Goal: Task Accomplishment & Management: Manage account settings

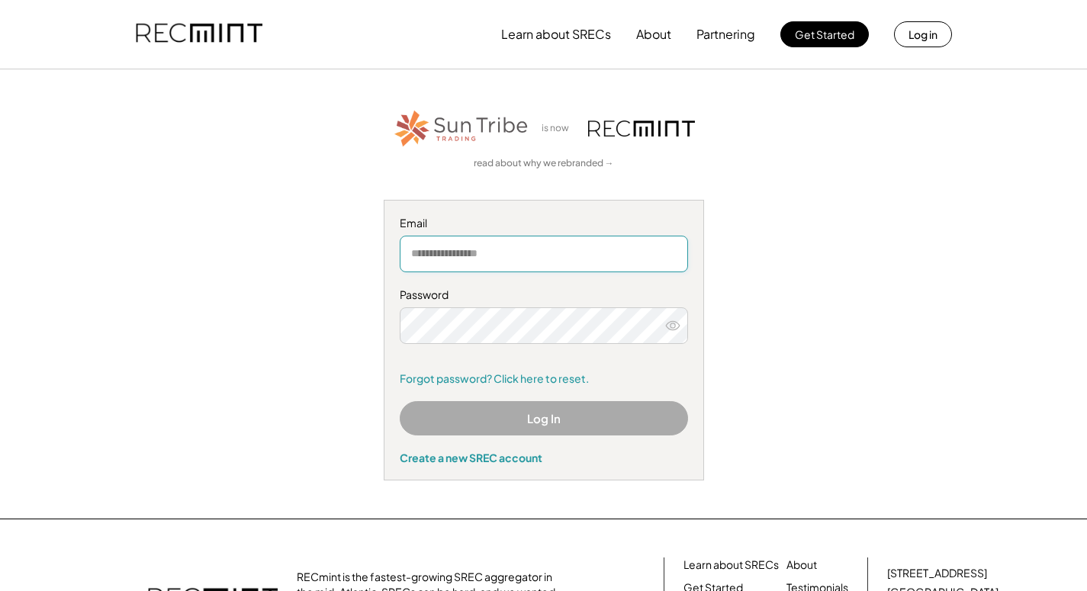
click at [450, 256] on input "email" at bounding box center [544, 254] width 288 height 37
type input "*"
type input "**********"
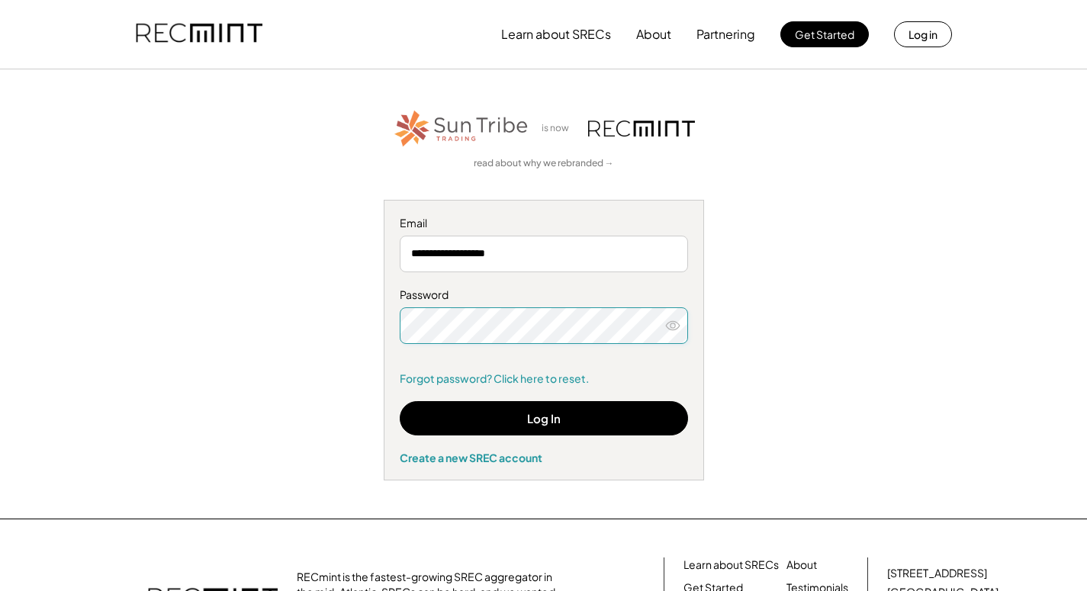
click at [670, 323] on icon at bounding box center [672, 325] width 15 height 15
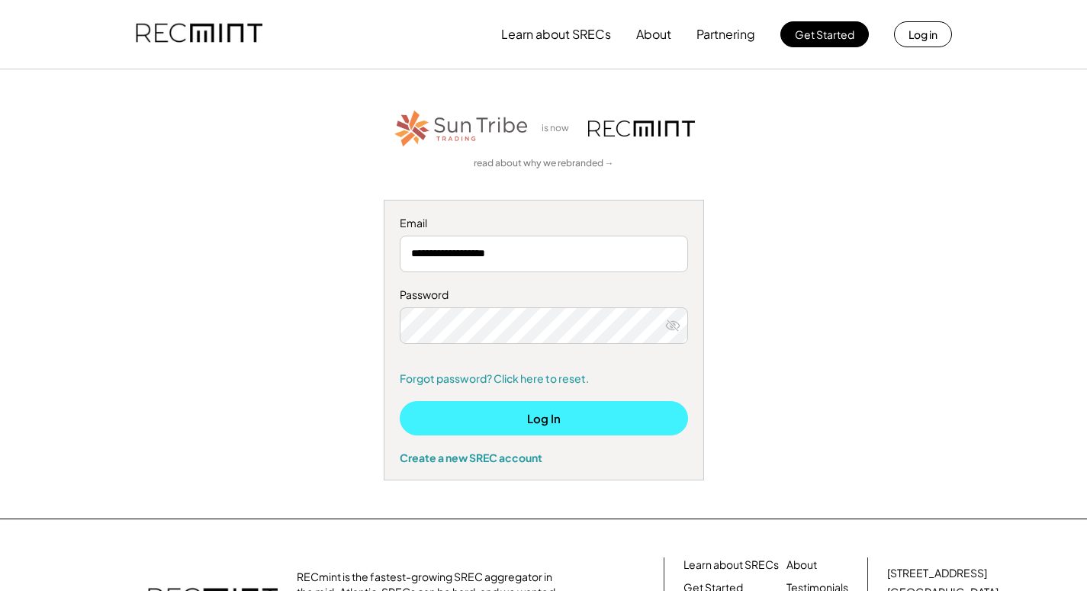
click at [589, 403] on button "Log In" at bounding box center [544, 418] width 288 height 34
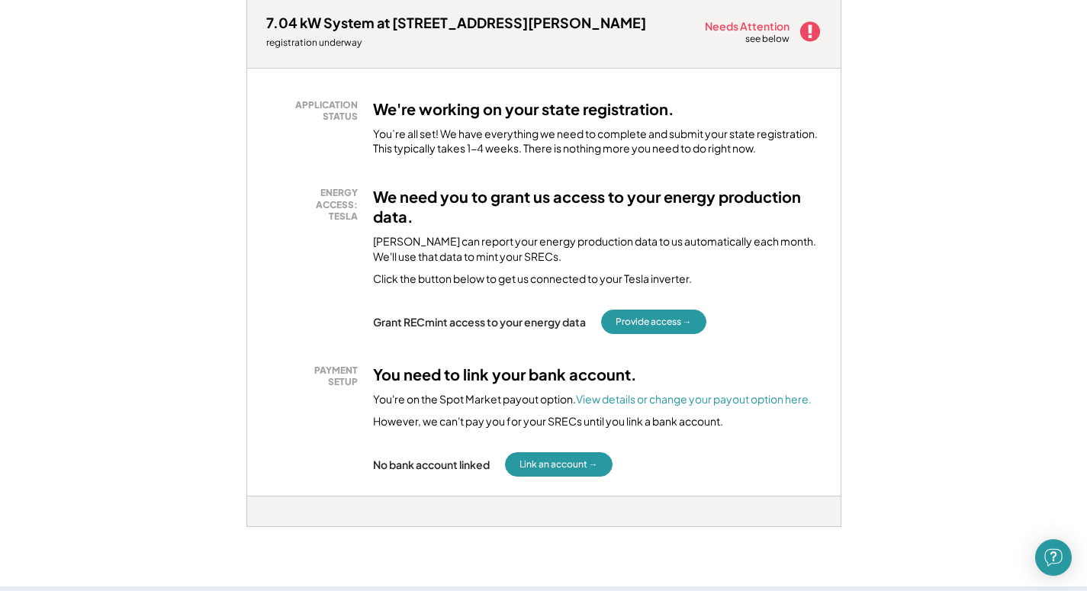
scroll to position [262, 0]
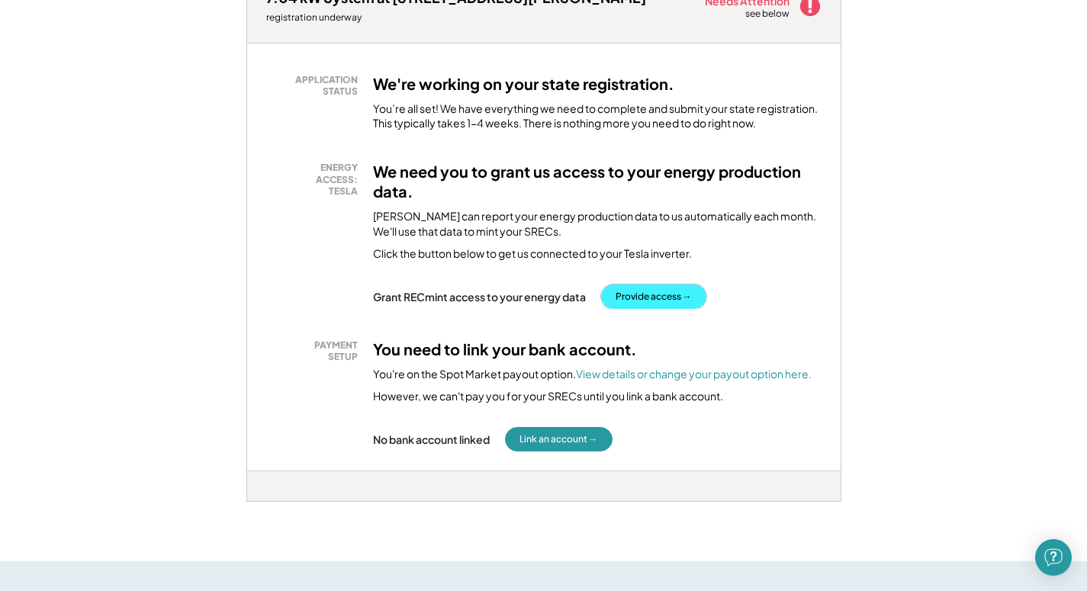
click at [688, 295] on button "Provide access →" at bounding box center [653, 297] width 105 height 24
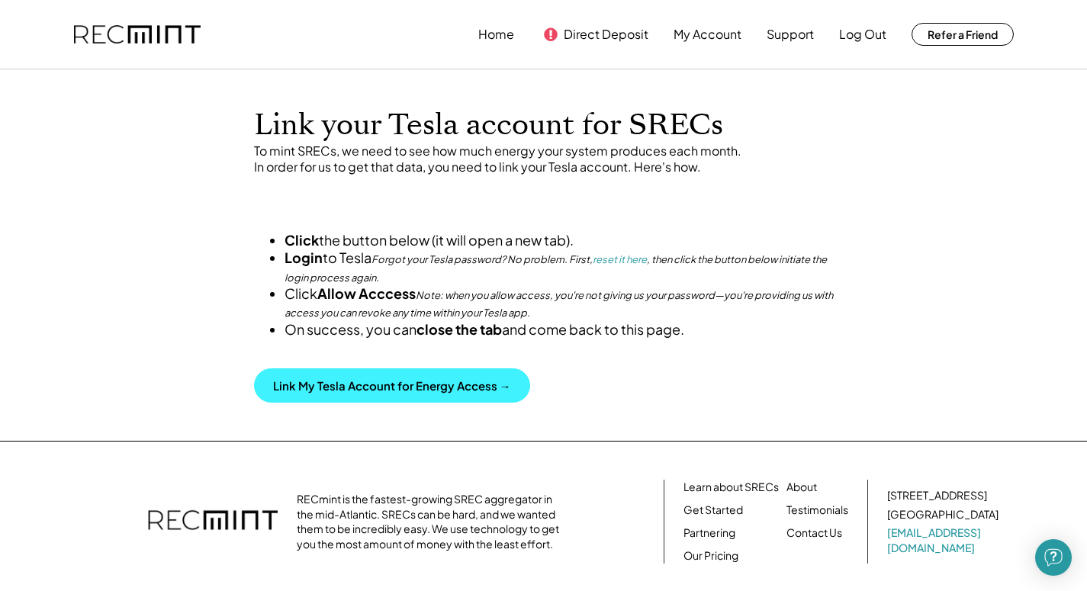
click at [489, 403] on button "Link My Tesla Account for Energy Access →" at bounding box center [392, 386] width 276 height 34
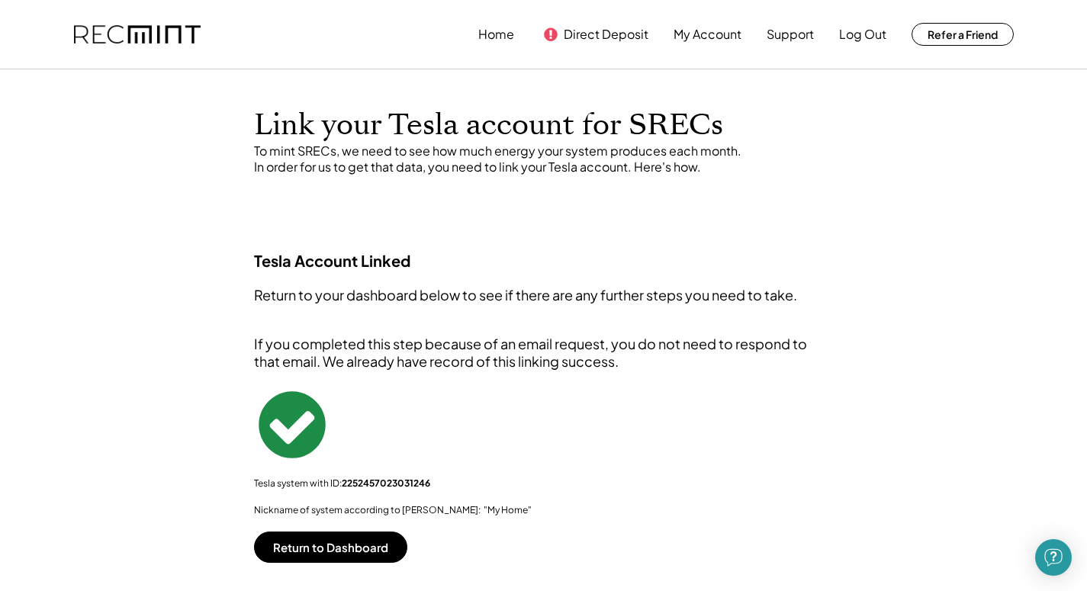
click at [294, 530] on div "Tesla Account Linked Return to your dashboard below to see if there are any fur…" at bounding box center [544, 406] width 610 height 311
click at [297, 546] on button "Return to Dashboard" at bounding box center [330, 547] width 153 height 31
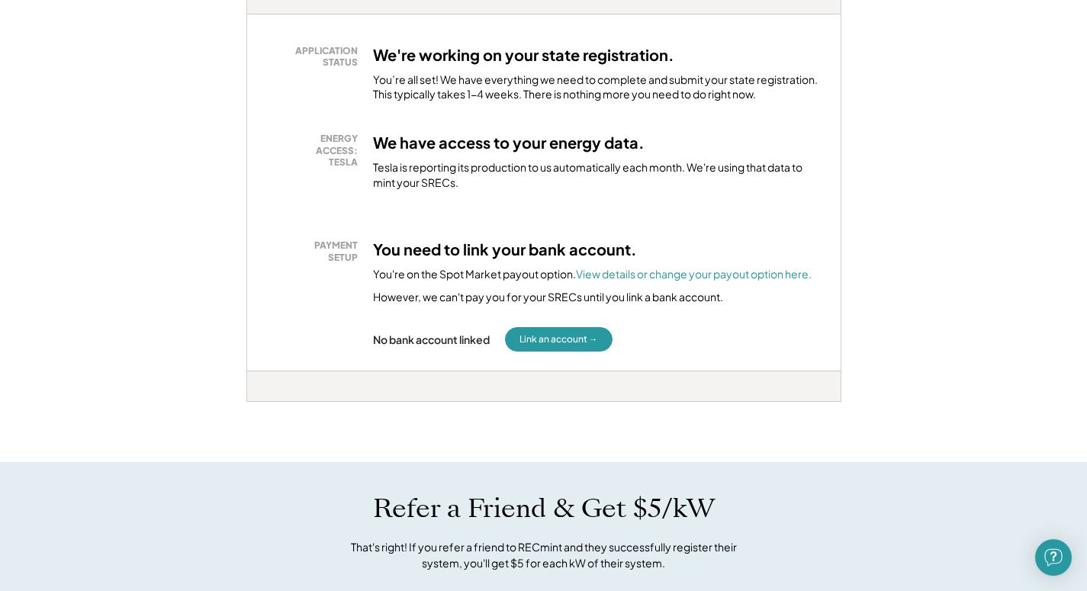
scroll to position [293, 0]
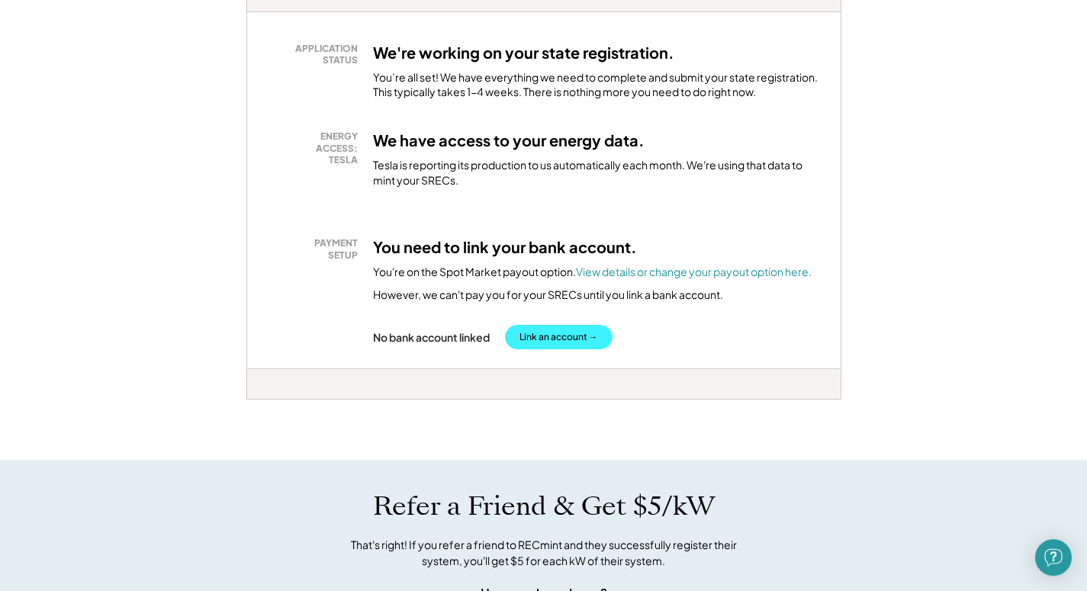
click at [566, 340] on button "Link an account →" at bounding box center [559, 337] width 108 height 24
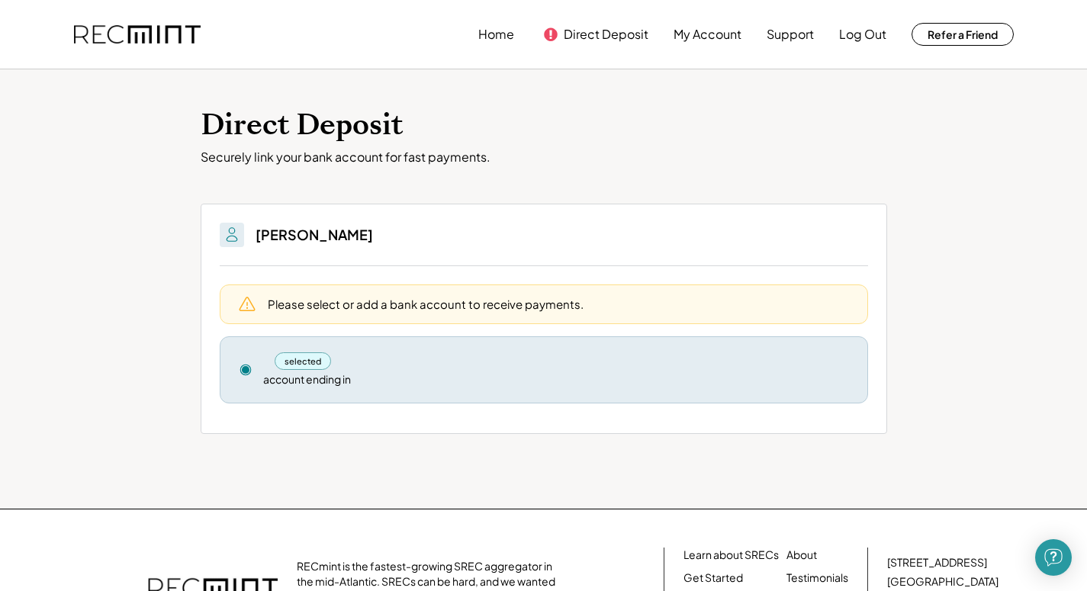
click at [311, 359] on div "selected" at bounding box center [303, 362] width 57 height 18
click at [292, 384] on div "account ending in" at bounding box center [307, 379] width 88 height 15
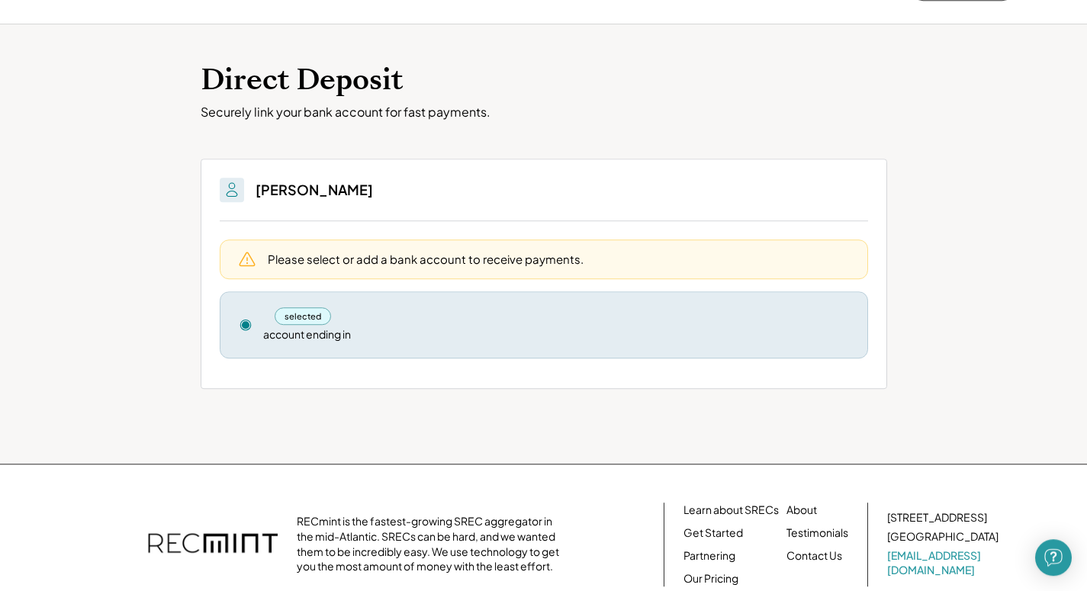
scroll to position [43, 0]
click at [243, 327] on use at bounding box center [245, 326] width 11 height 11
click at [298, 197] on h3 "[PERSON_NAME]" at bounding box center [315, 191] width 118 height 18
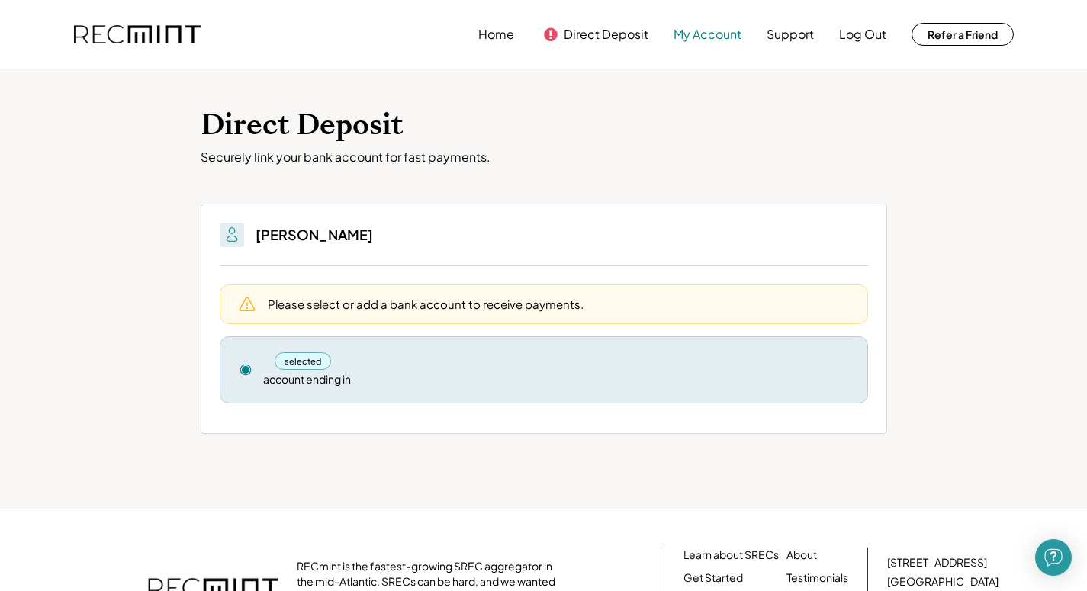
click at [694, 34] on button "My Account" at bounding box center [708, 34] width 68 height 31
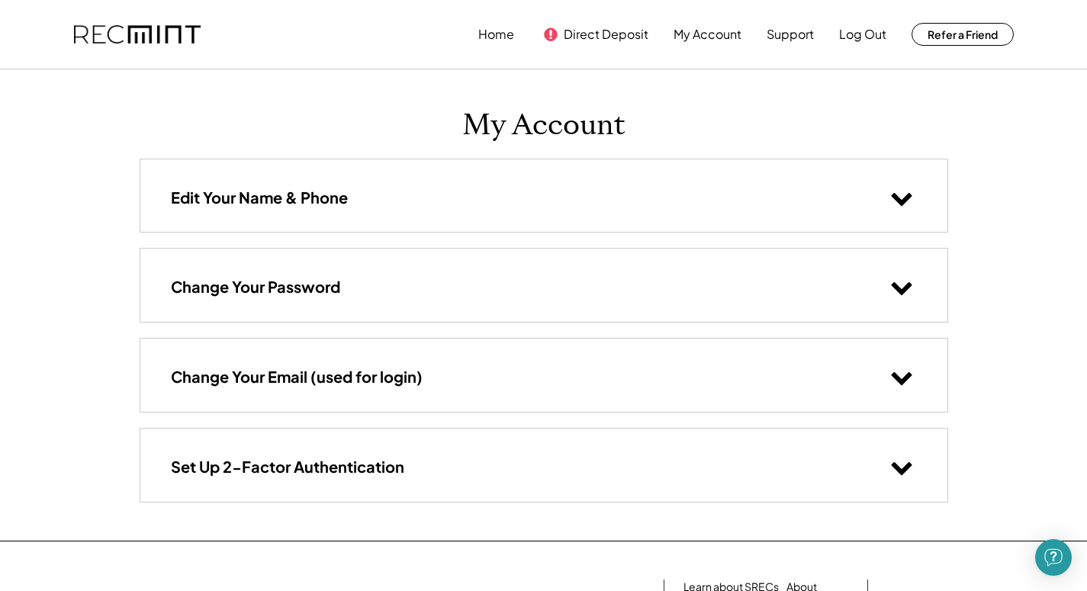
click at [553, 34] on use at bounding box center [551, 34] width 14 height 14
click at [585, 35] on button "Direct Deposit" at bounding box center [606, 34] width 85 height 31
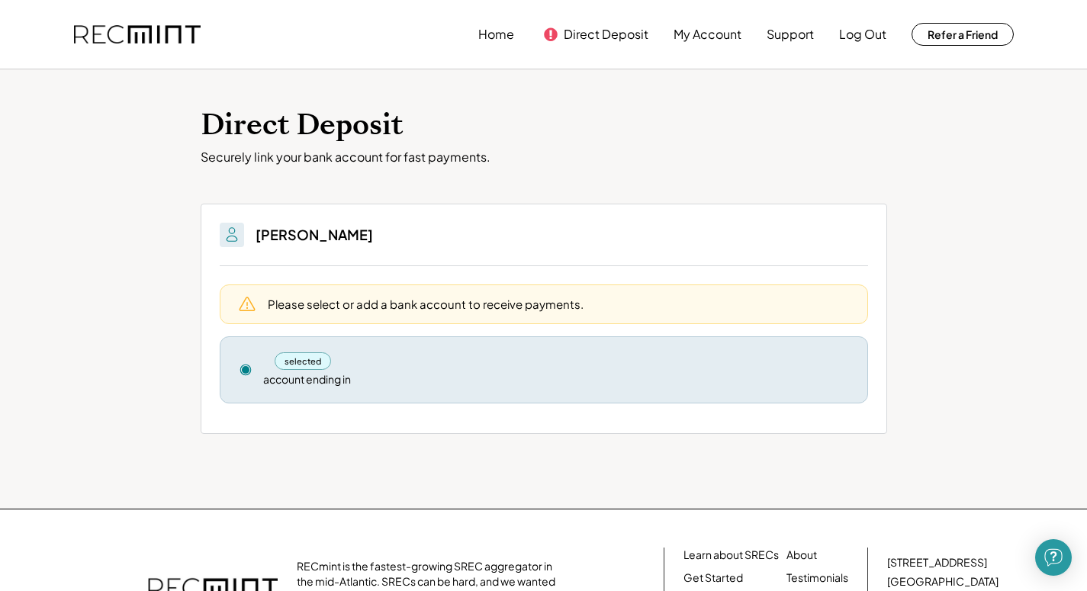
click at [361, 369] on div "selected" at bounding box center [556, 362] width 586 height 18
click at [319, 366] on div "selected" at bounding box center [303, 362] width 57 height 18
click at [549, 40] on use at bounding box center [551, 34] width 14 height 14
click at [414, 308] on div "Please select or add a bank account to receive payments." at bounding box center [426, 304] width 316 height 16
click at [546, 36] on use at bounding box center [551, 34] width 14 height 14
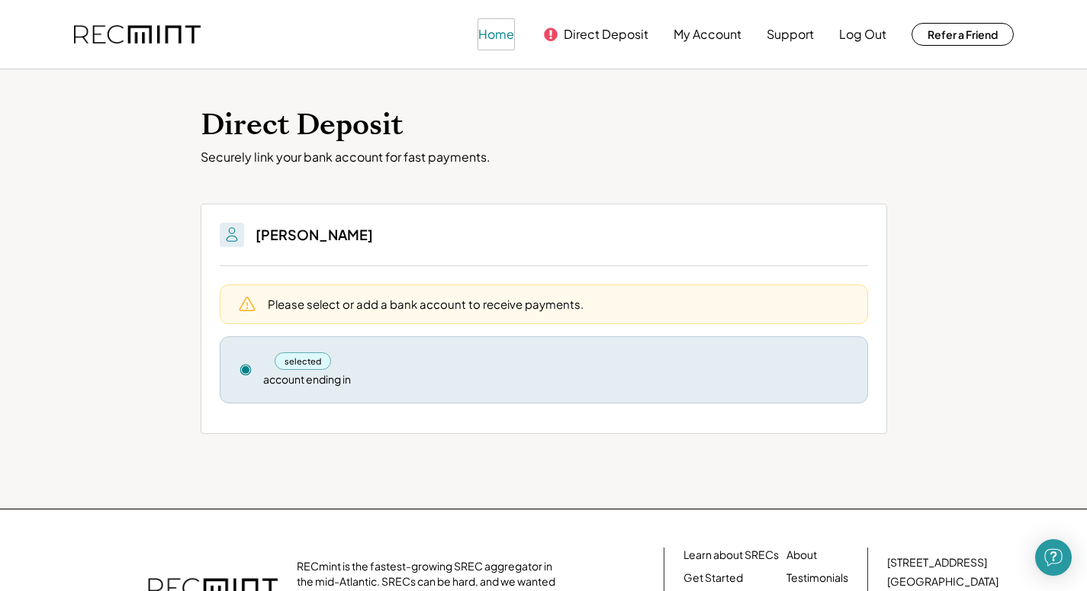
click at [505, 42] on button "Home" at bounding box center [496, 34] width 36 height 31
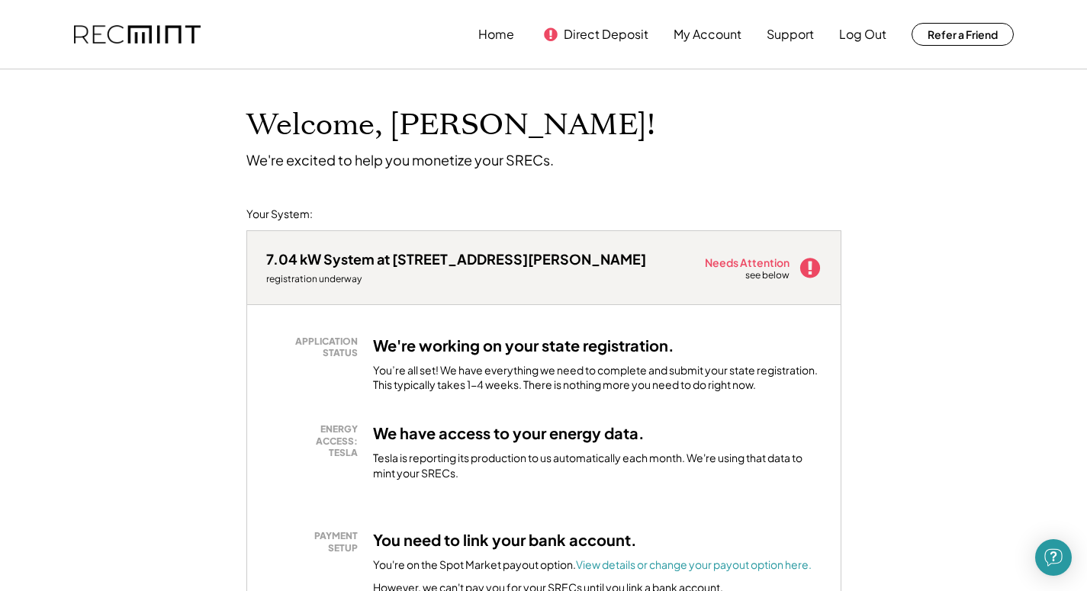
click at [811, 269] on icon at bounding box center [810, 267] width 23 height 23
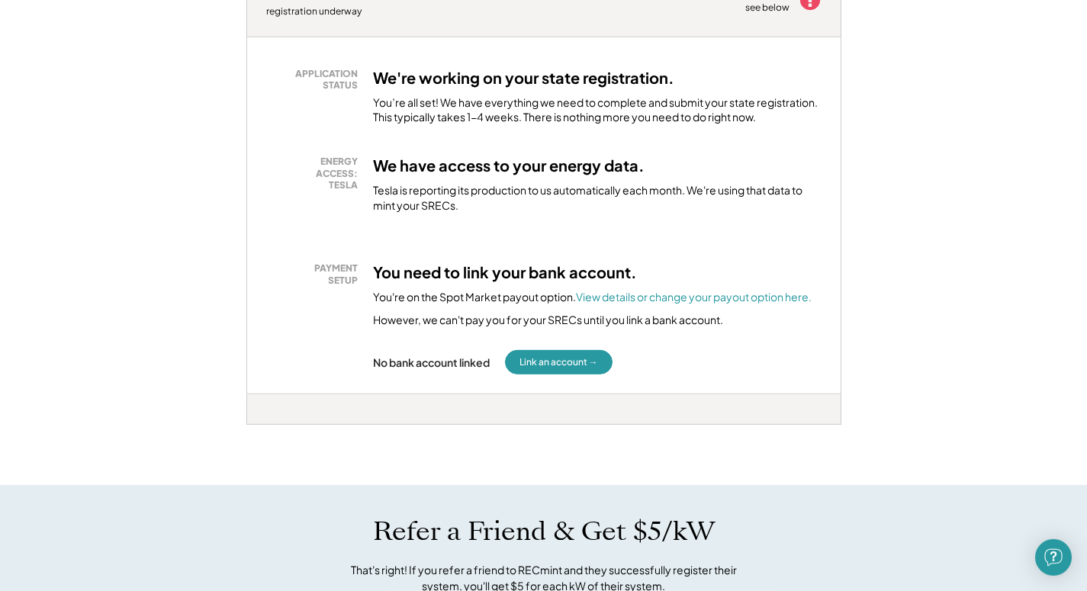
scroll to position [271, 0]
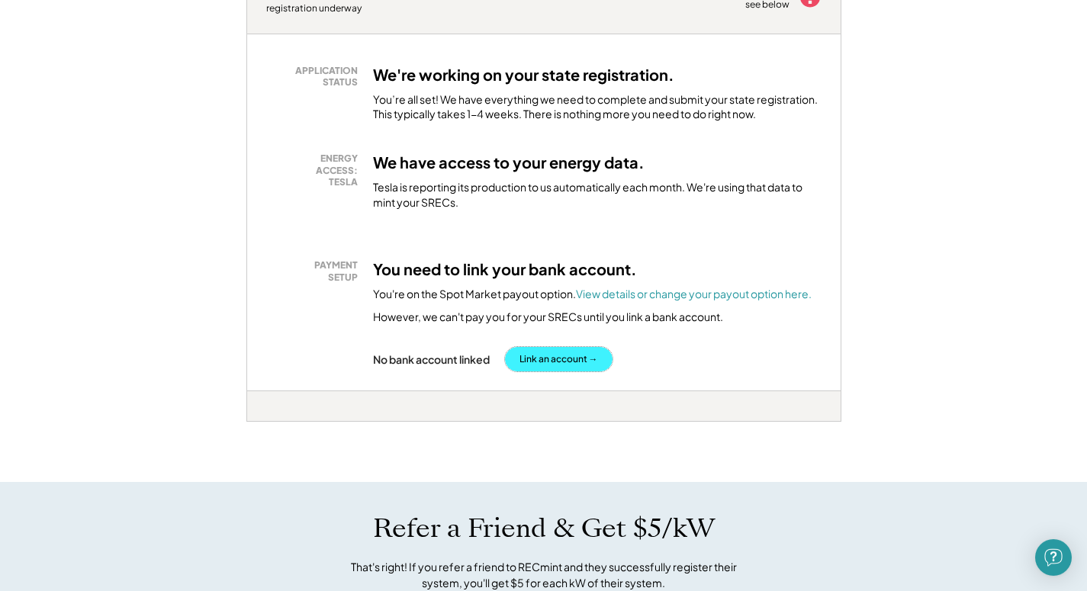
click at [536, 362] on button "Link an account →" at bounding box center [559, 359] width 108 height 24
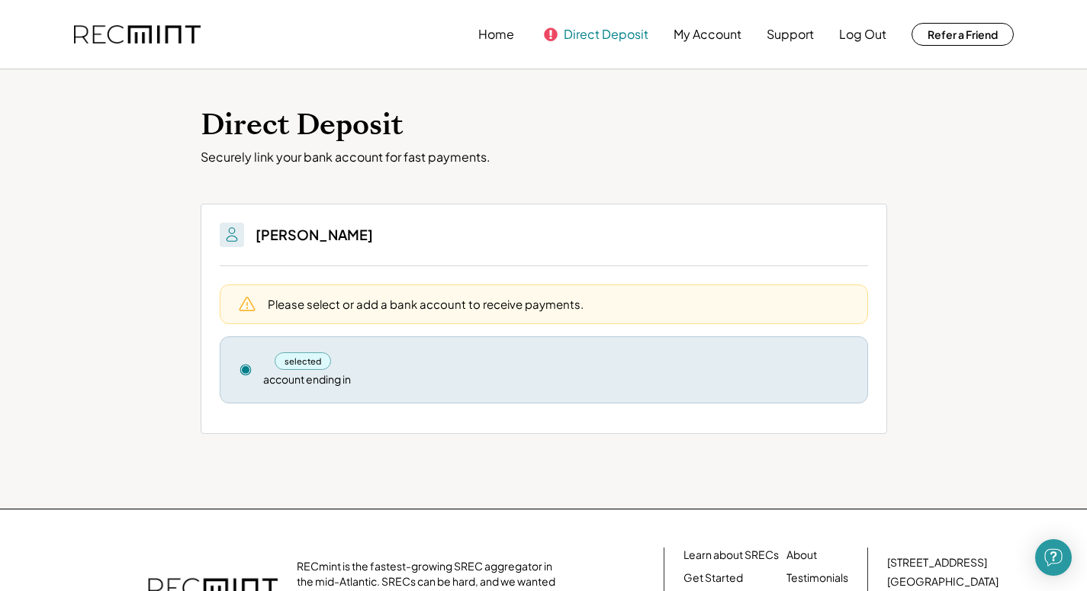
click at [626, 44] on button "Direct Deposit" at bounding box center [606, 34] width 85 height 31
click at [821, 377] on div "selected account ending in" at bounding box center [556, 370] width 586 height 35
click at [674, 356] on div "selected" at bounding box center [556, 362] width 586 height 18
click at [506, 40] on button "Home" at bounding box center [496, 34] width 36 height 31
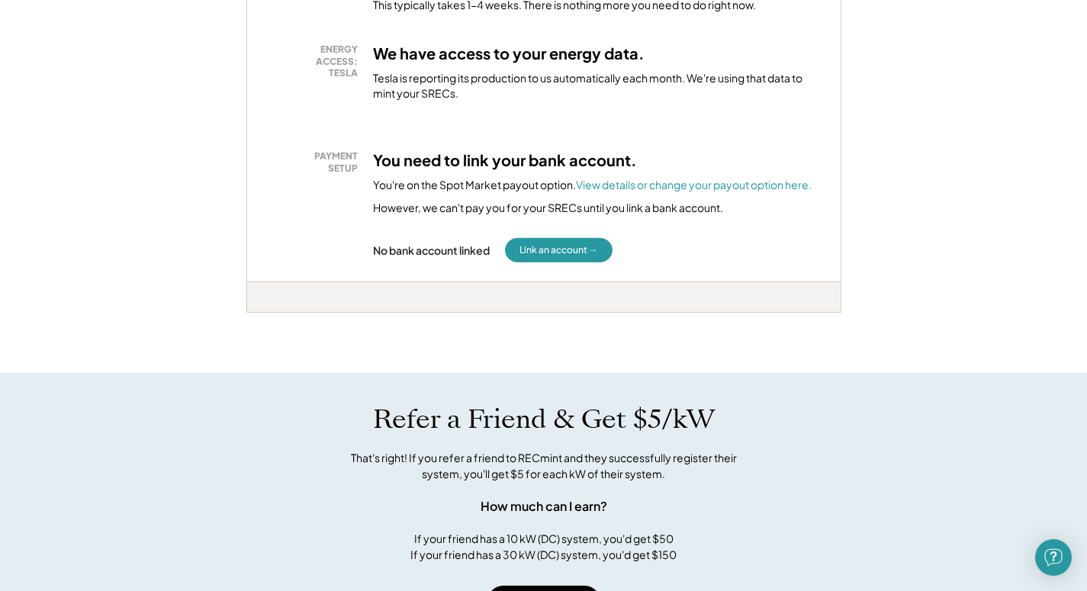
scroll to position [372, 0]
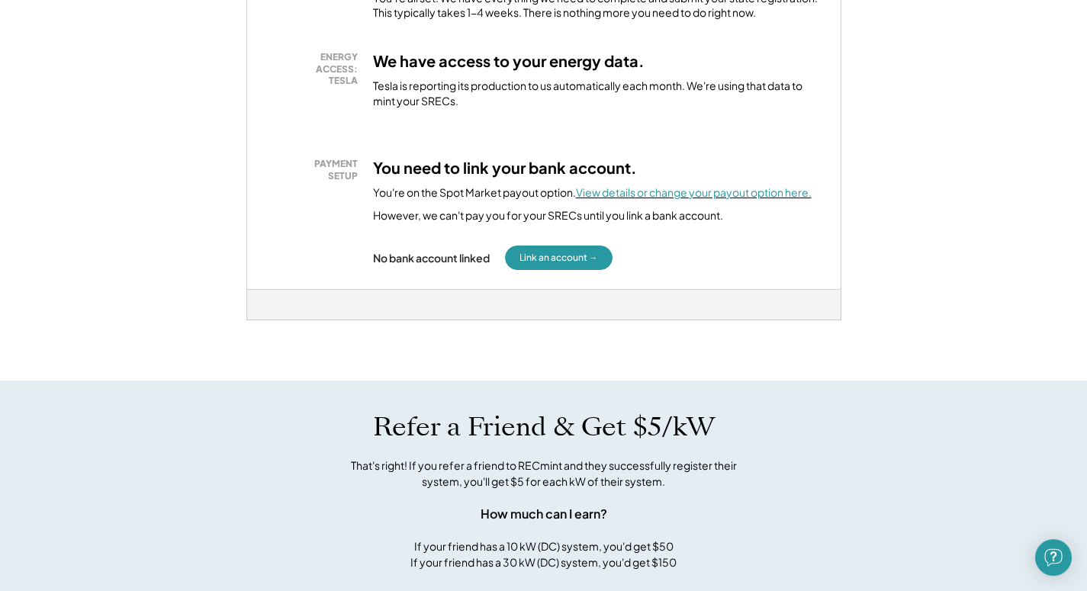
click at [736, 192] on font "View details or change your payout option here." at bounding box center [694, 192] width 236 height 14
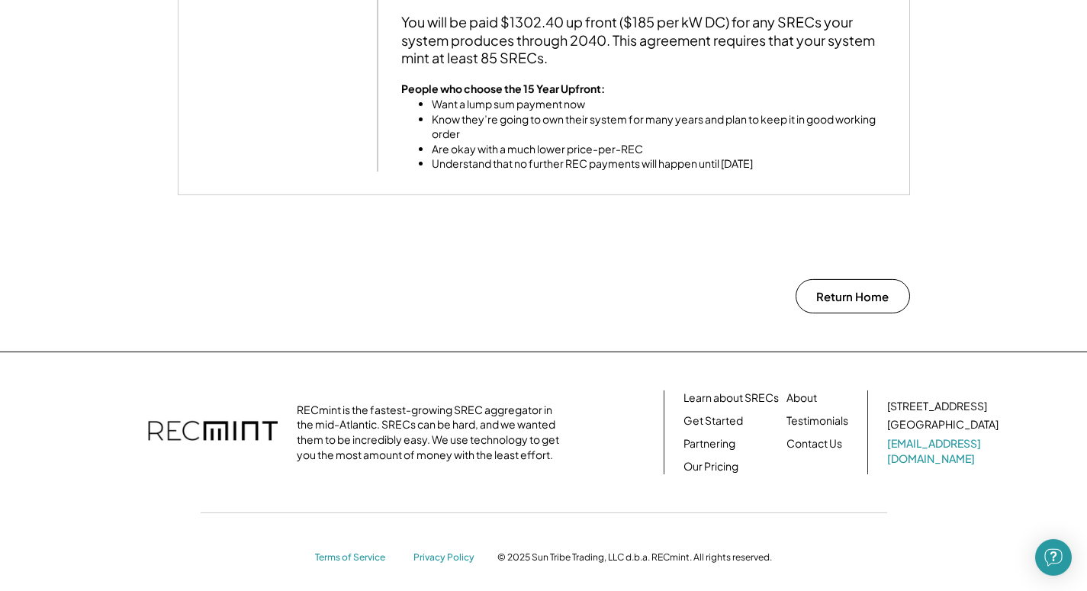
scroll to position [1419, 0]
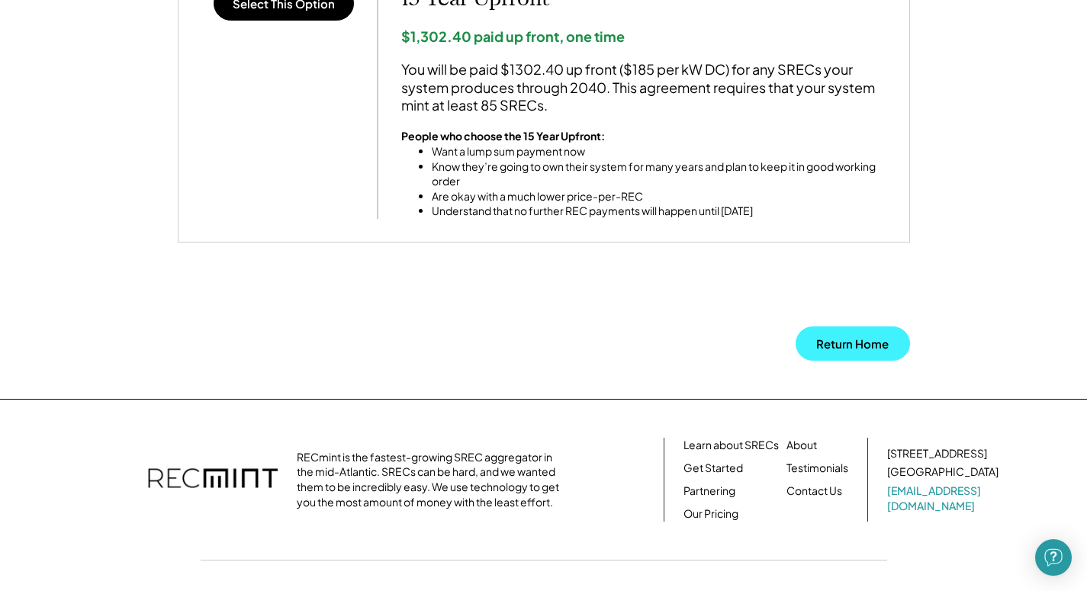
click at [823, 346] on button "Return Home" at bounding box center [853, 344] width 114 height 34
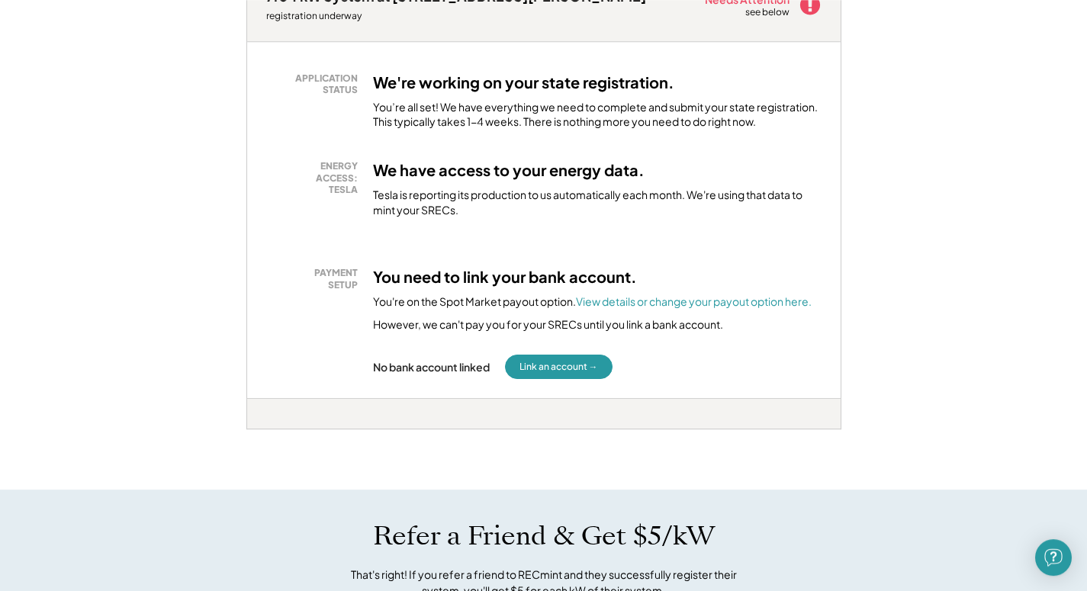
scroll to position [270, 0]
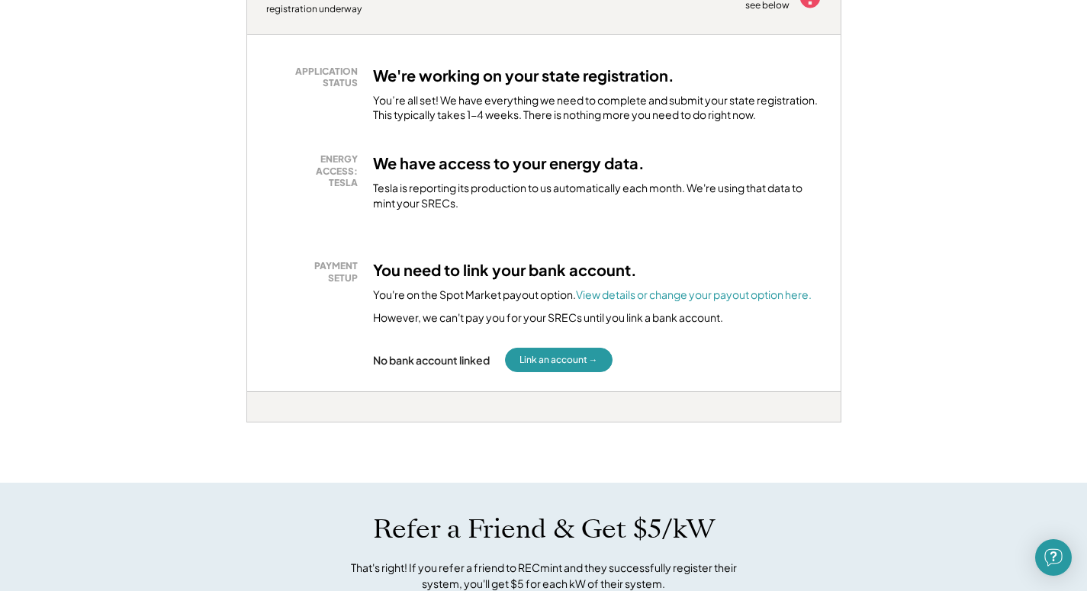
click at [411, 362] on div "No bank account linked" at bounding box center [431, 360] width 117 height 14
click at [557, 356] on button "Link an account →" at bounding box center [559, 360] width 108 height 24
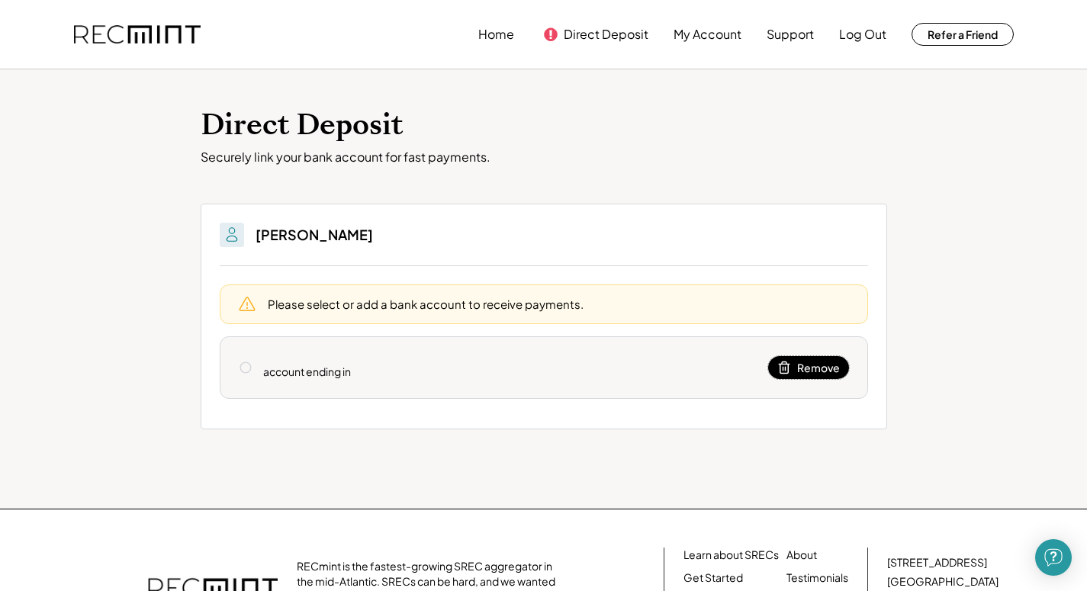
click at [827, 357] on button "Remove" at bounding box center [808, 367] width 81 height 23
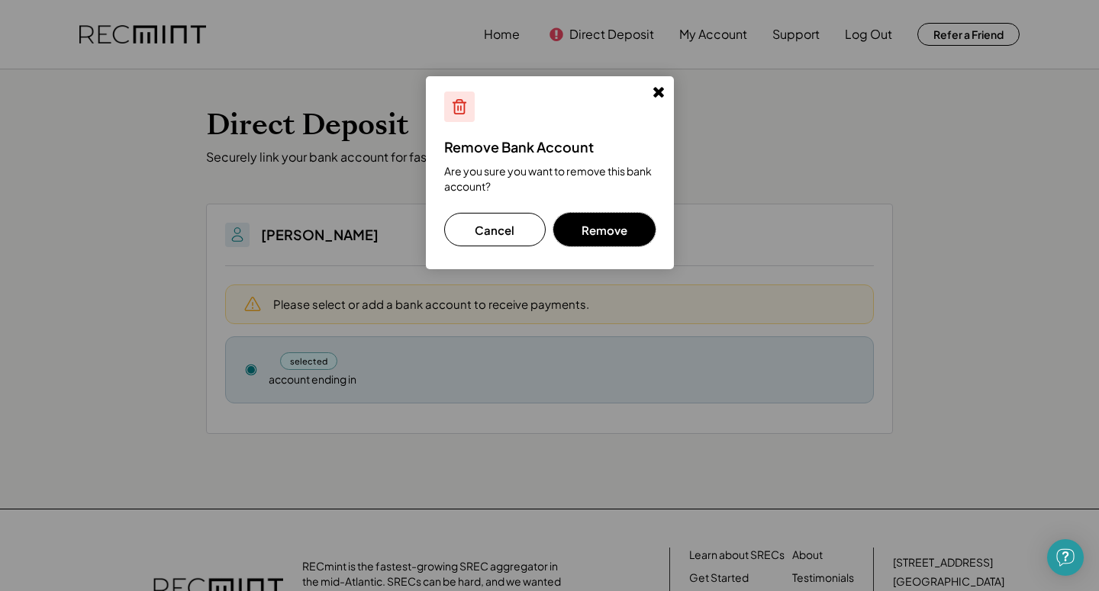
click at [594, 227] on button "Remove" at bounding box center [604, 230] width 102 height 34
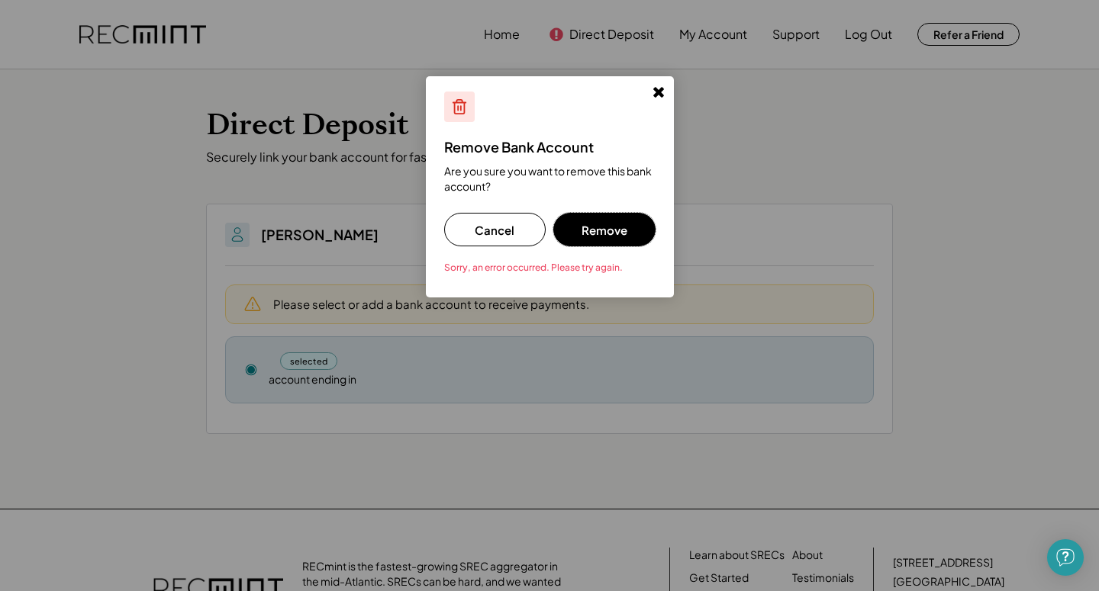
click at [596, 234] on button "Remove" at bounding box center [604, 230] width 102 height 34
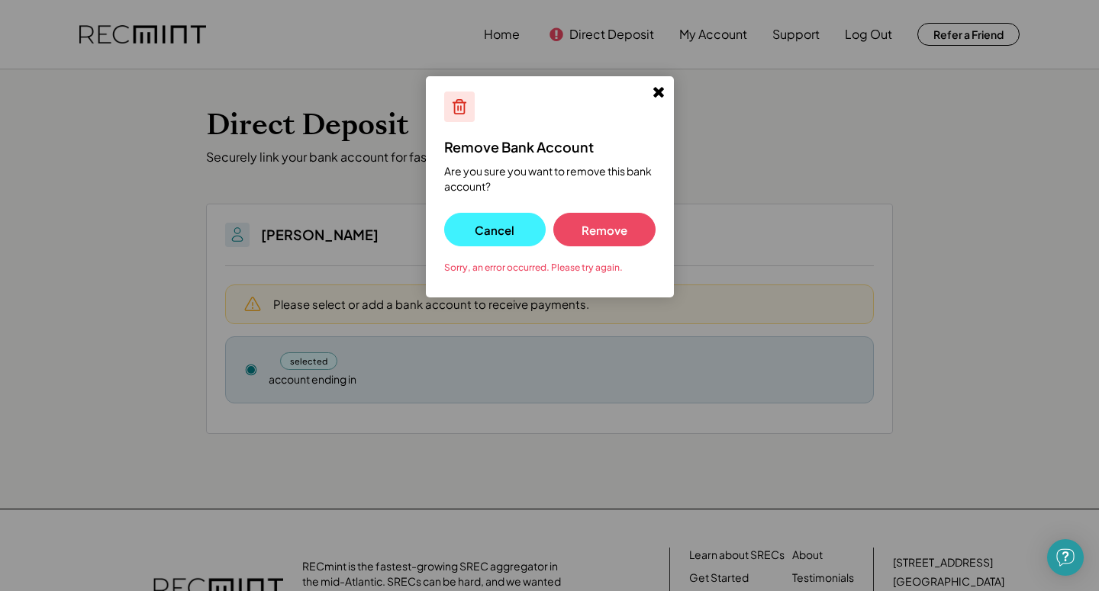
click at [520, 224] on button "Cancel" at bounding box center [495, 230] width 102 height 34
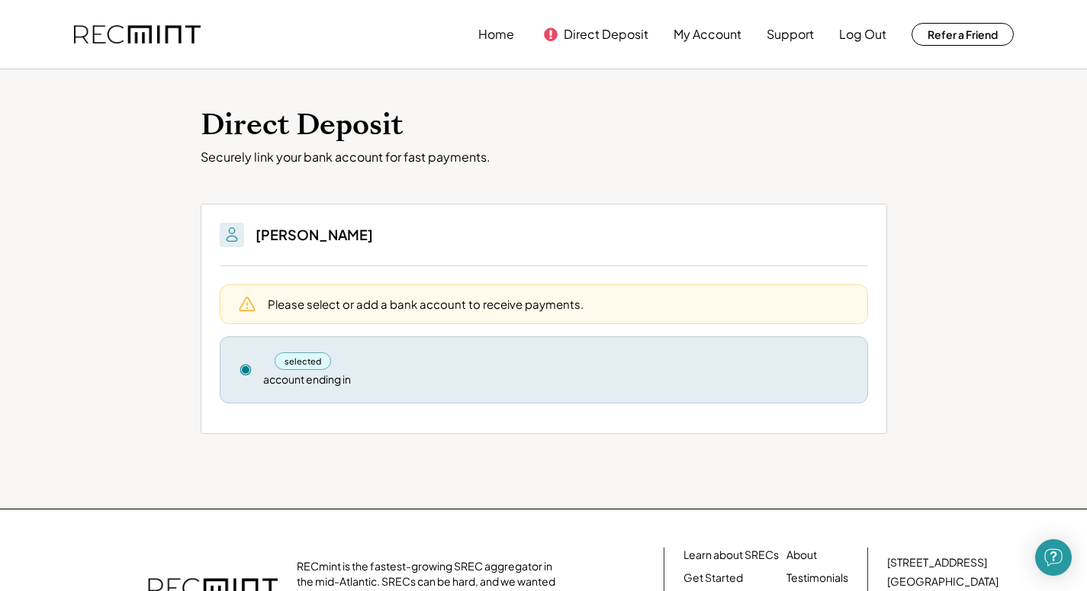
click at [310, 363] on div "selected" at bounding box center [303, 362] width 57 height 18
click at [246, 370] on use at bounding box center [245, 370] width 11 height 11
click at [790, 31] on button "Support" at bounding box center [790, 34] width 47 height 31
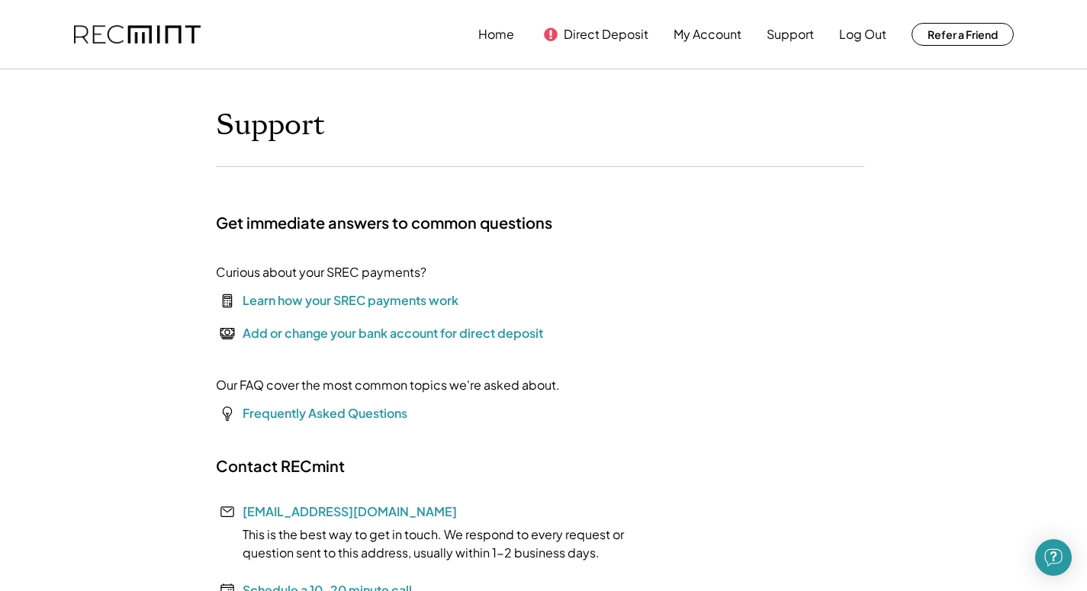
click at [519, 333] on div "Add or change your bank account for direct deposit" at bounding box center [393, 333] width 301 height 18
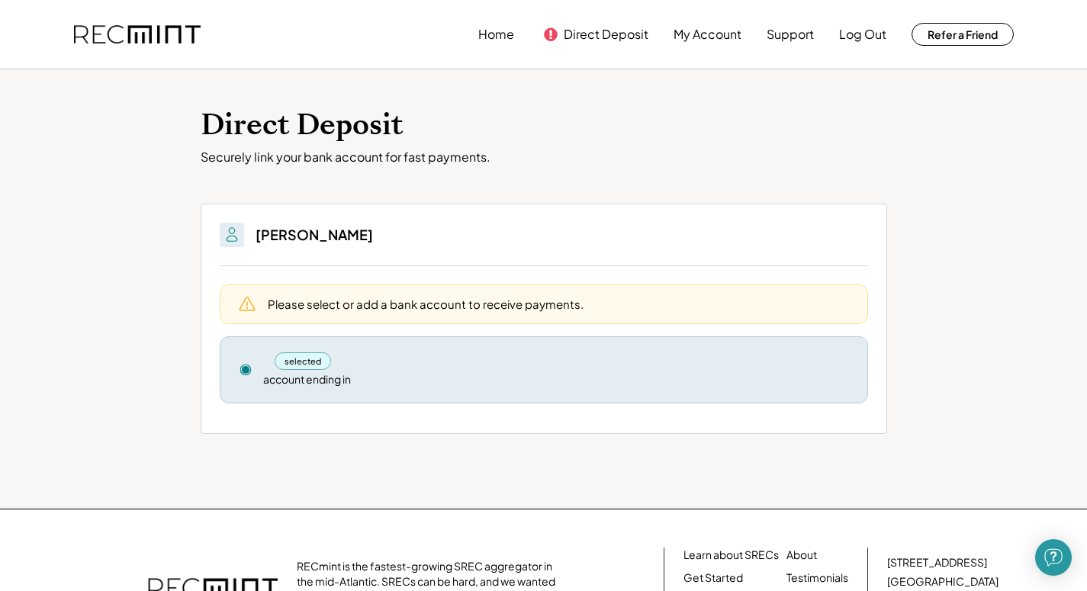
click at [791, 378] on div "selected account ending in" at bounding box center [556, 370] width 586 height 35
click at [317, 379] on div "account ending in" at bounding box center [307, 379] width 88 height 15
click at [306, 360] on div "selected" at bounding box center [303, 362] width 57 height 18
click at [282, 232] on h3 "Hannah Deuyour" at bounding box center [315, 235] width 118 height 18
click at [807, 39] on button "Support" at bounding box center [790, 34] width 47 height 31
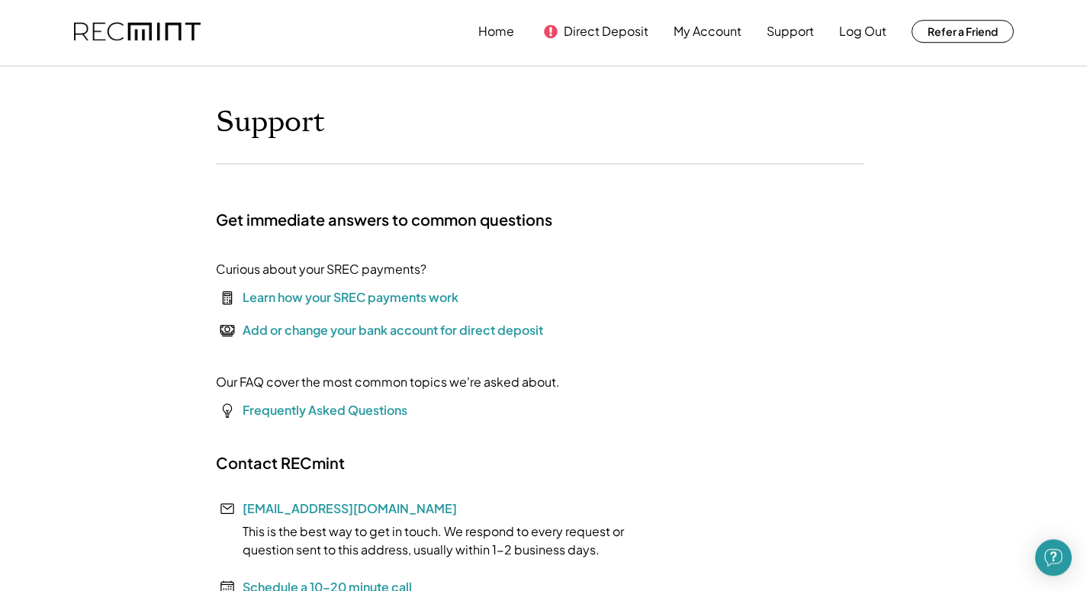
scroll to position [2, 0]
click at [391, 405] on font "Frequently Asked Questions" at bounding box center [325, 411] width 165 height 16
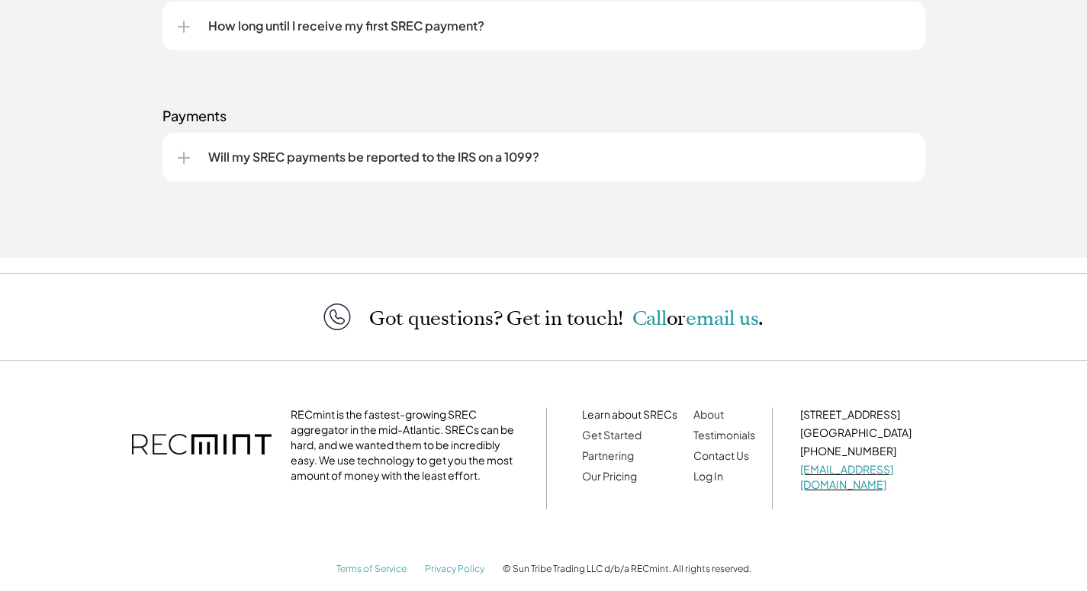
scroll to position [2279, 0]
click at [799, 143] on div "Will my SREC payments be reported to the IRS on a 1099?" at bounding box center [544, 155] width 733 height 49
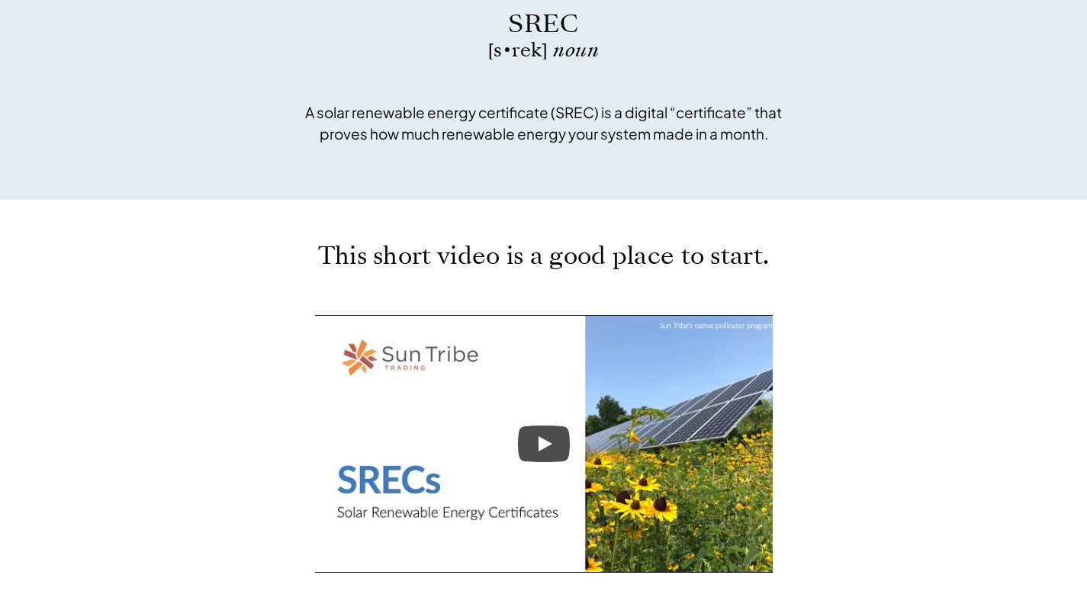
scroll to position [0, 0]
